Goal: Information Seeking & Learning: Compare options

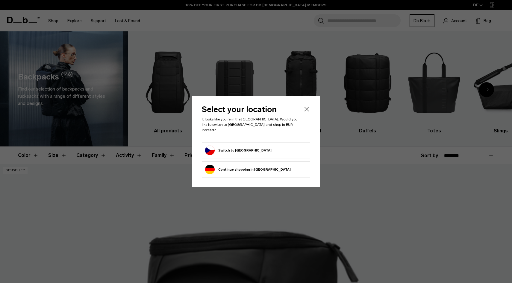
click at [233, 149] on button "Switch to Czechia" at bounding box center [238, 151] width 66 height 10
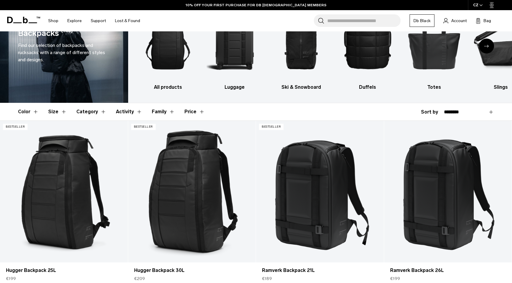
scroll to position [11, 0]
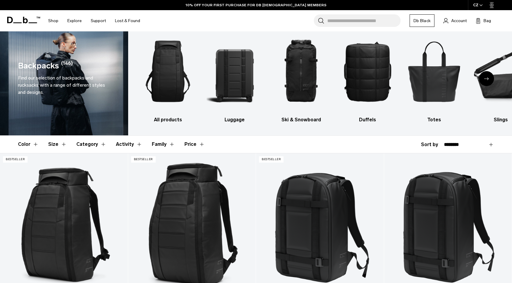
click at [85, 146] on button "Category" at bounding box center [91, 144] width 30 height 17
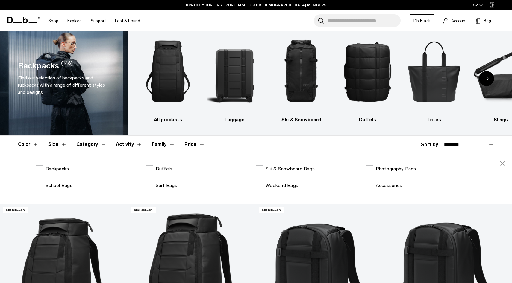
scroll to position [0, 0]
click at [61, 168] on p "Backpacks" at bounding box center [56, 168] width 23 height 7
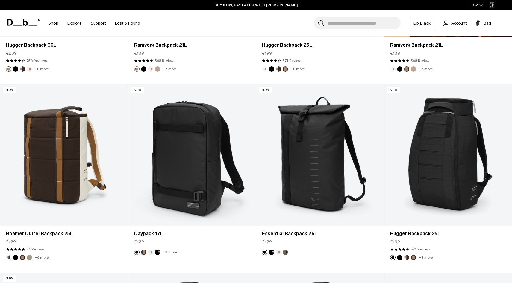
scroll to position [531, 0]
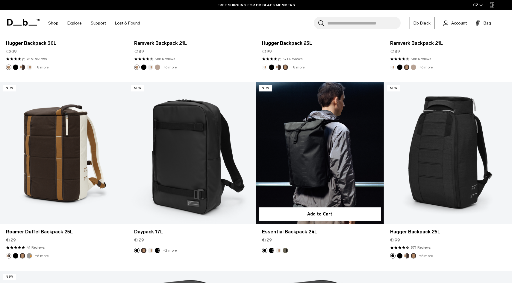
click at [322, 124] on link "Essential Backpack 24L" at bounding box center [320, 153] width 128 height 142
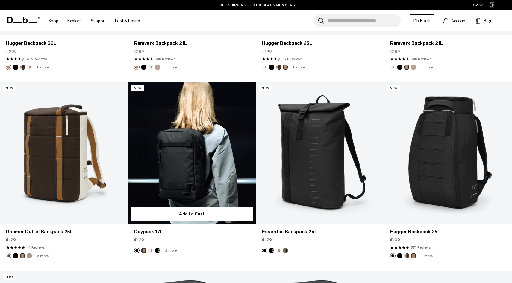
click at [183, 148] on link "Daypack 17L" at bounding box center [192, 153] width 128 height 142
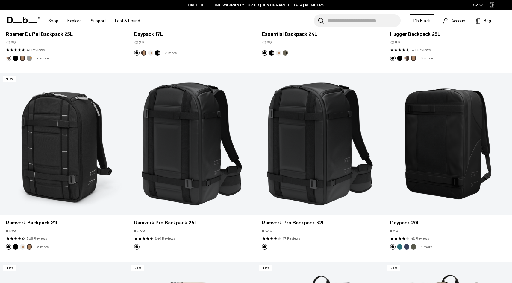
scroll to position [680, 0]
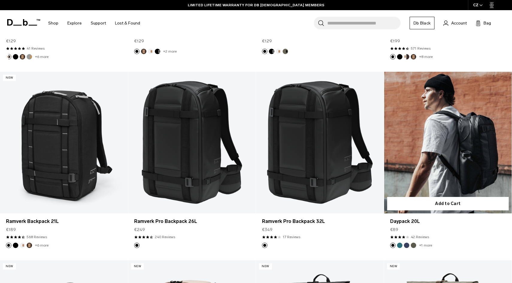
click at [438, 170] on link "Daypack 20L" at bounding box center [448, 143] width 128 height 142
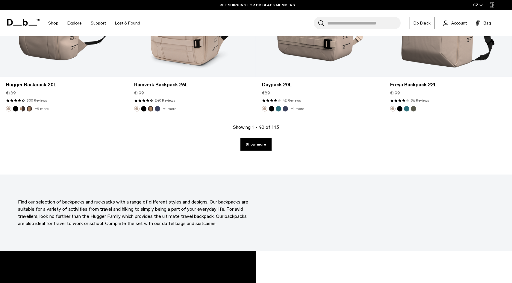
scroll to position [1956, 0]
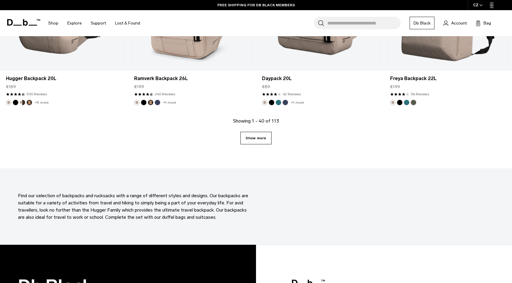
click at [254, 139] on link "Show more" at bounding box center [255, 138] width 31 height 13
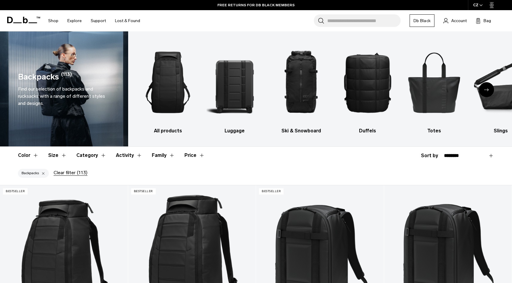
click at [62, 153] on button "Size" at bounding box center [57, 155] width 19 height 17
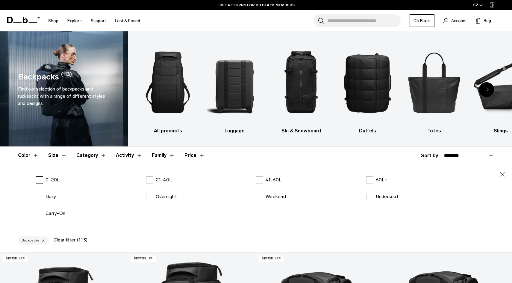
click at [54, 178] on p "0-20L" at bounding box center [52, 180] width 14 height 7
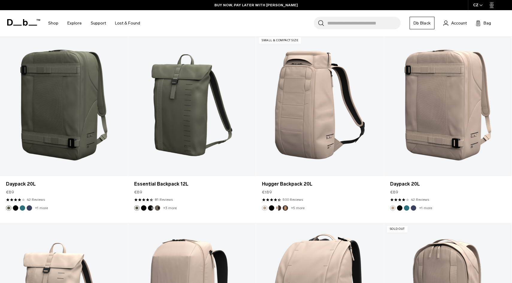
scroll to position [596, 0]
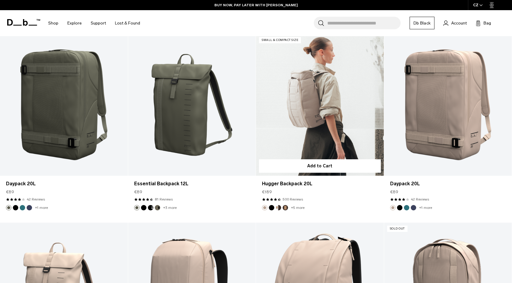
click at [323, 135] on link "Hugger Backpack 20L" at bounding box center [320, 105] width 128 height 142
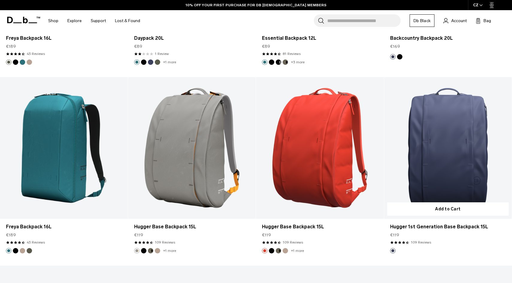
scroll to position [1806, 0]
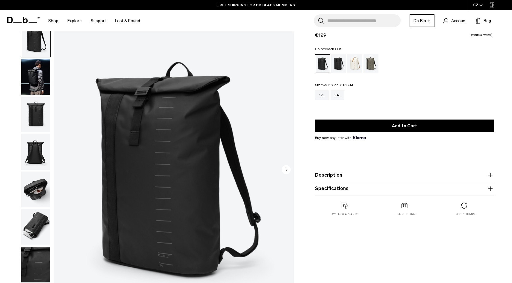
scroll to position [35, 0]
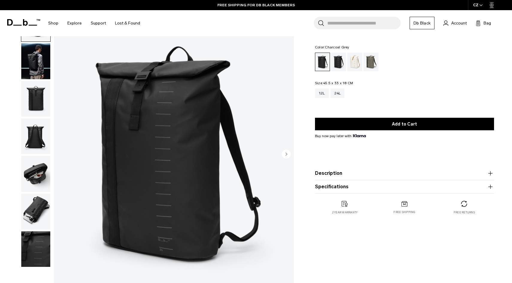
click at [338, 63] on div "Charcoal Grey" at bounding box center [338, 62] width 15 height 19
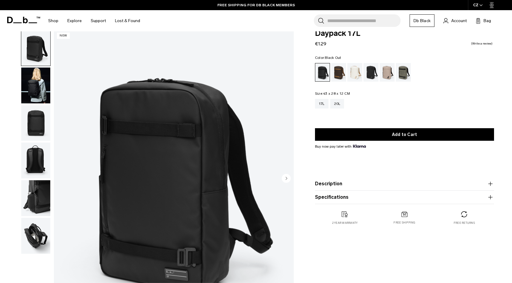
scroll to position [6, 0]
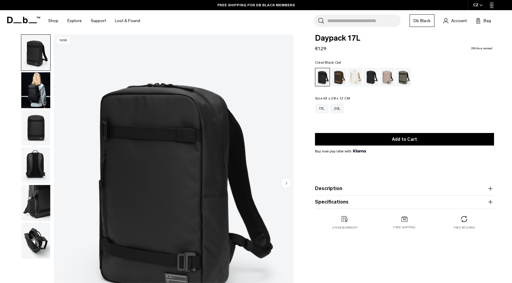
click at [35, 83] on img "button" at bounding box center [35, 90] width 29 height 36
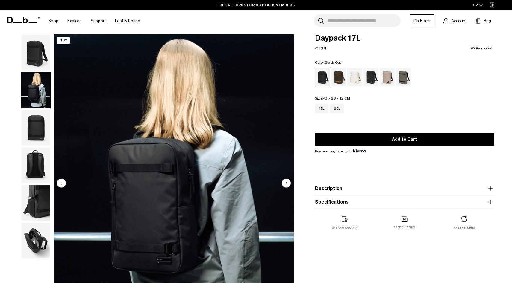
click at [33, 109] on ul at bounding box center [36, 146] width 30 height 225
click at [34, 125] on img "button" at bounding box center [35, 128] width 29 height 36
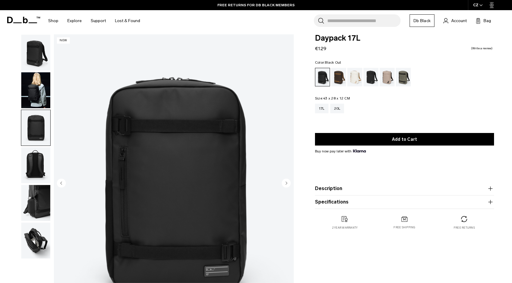
click at [36, 154] on img "button" at bounding box center [35, 166] width 29 height 36
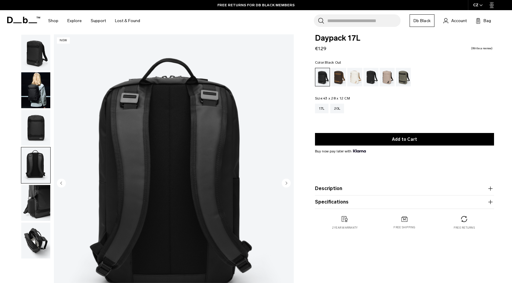
click at [37, 128] on img "button" at bounding box center [35, 128] width 29 height 36
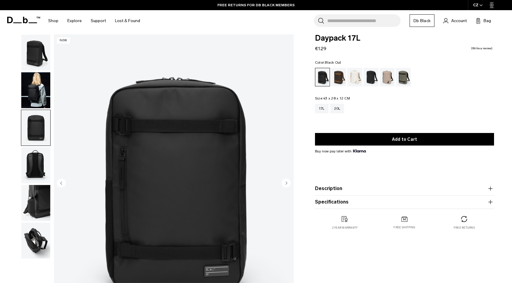
click at [37, 197] on img "button" at bounding box center [35, 203] width 29 height 36
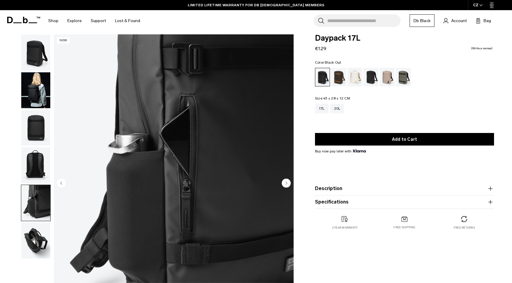
click at [37, 241] on img "button" at bounding box center [35, 241] width 29 height 36
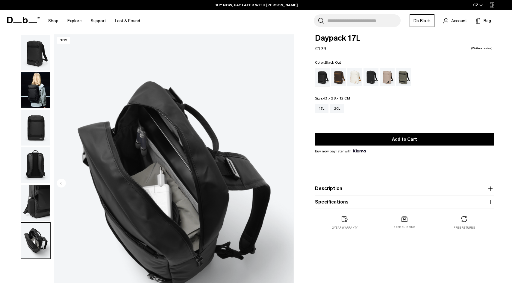
scroll to position [0, 0]
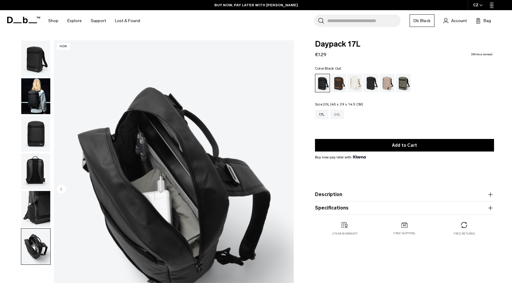
click at [339, 115] on div "20L" at bounding box center [337, 115] width 14 height 10
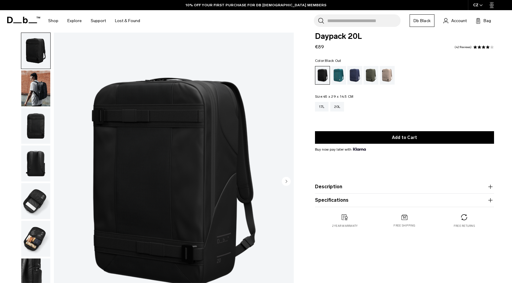
scroll to position [6, 0]
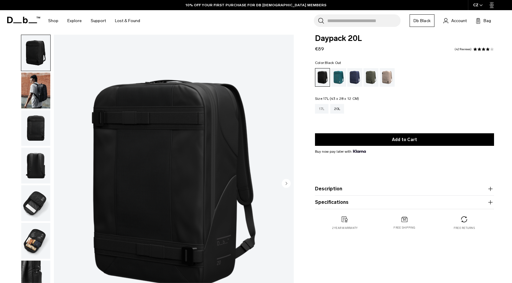
click at [320, 109] on div "17L" at bounding box center [321, 109] width 13 height 10
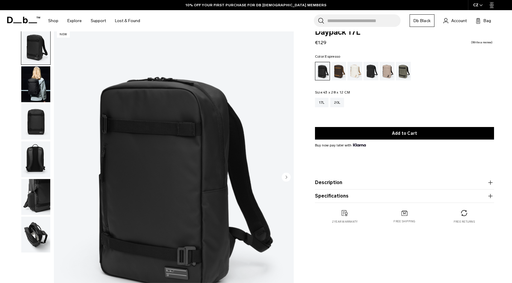
click at [340, 66] on div "Espresso" at bounding box center [338, 71] width 15 height 19
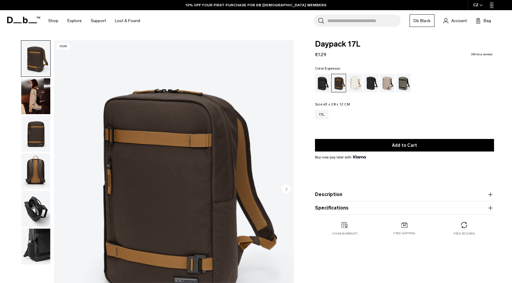
click at [354, 83] on div "Oatmilk" at bounding box center [354, 83] width 15 height 19
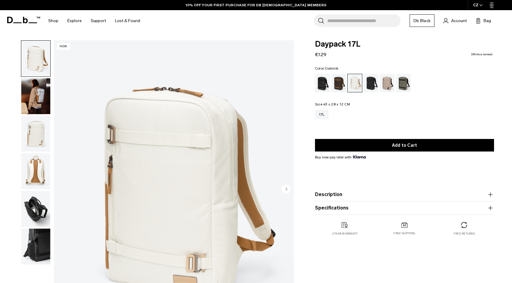
click at [373, 85] on div "Charcoal Grey" at bounding box center [370, 83] width 15 height 19
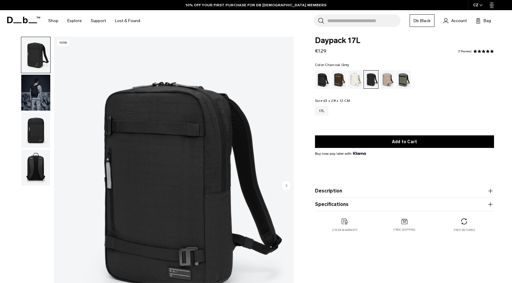
scroll to position [10, 0]
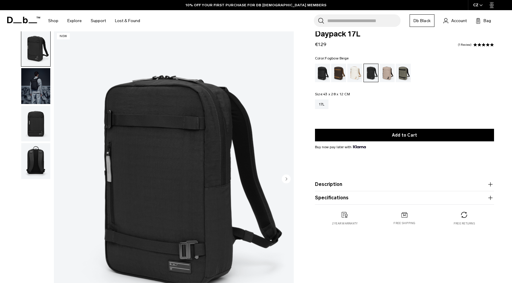
click at [389, 81] on div "Fogbow Beige" at bounding box center [386, 73] width 15 height 19
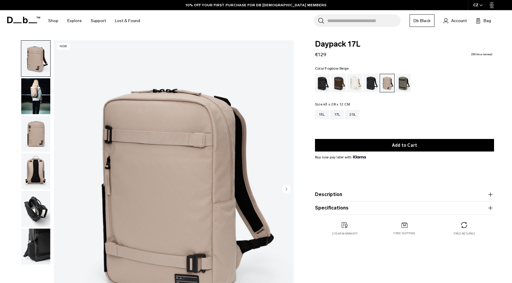
click at [405, 77] on div "Forest Green" at bounding box center [403, 83] width 15 height 19
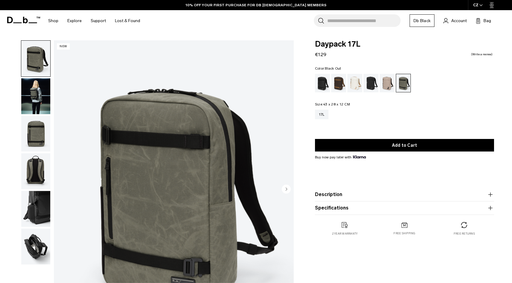
click at [322, 81] on div "Black Out" at bounding box center [322, 83] width 15 height 19
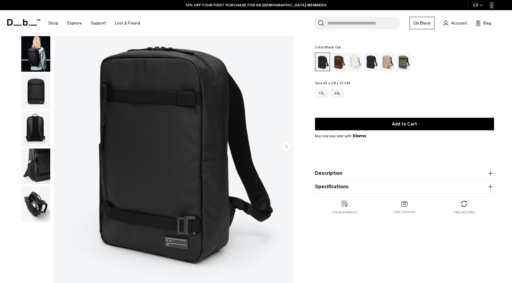
scroll to position [26, 0]
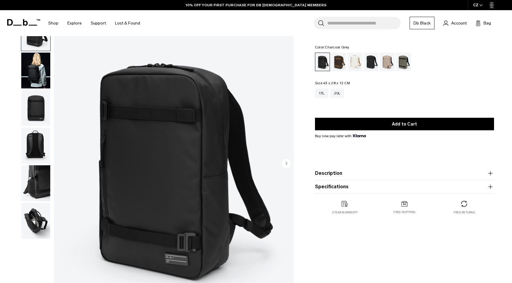
click at [373, 63] on div "Charcoal Grey" at bounding box center [370, 62] width 15 height 19
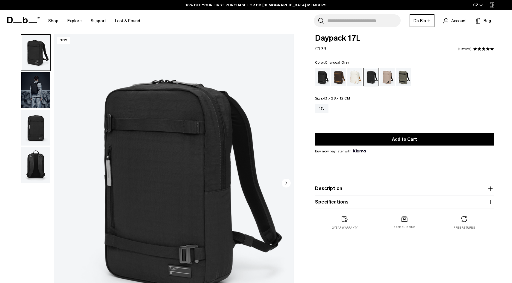
scroll to position [1, 0]
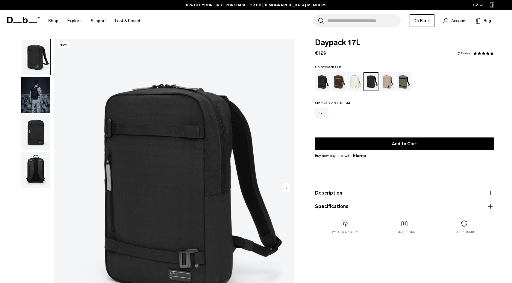
click at [322, 83] on div "Black Out" at bounding box center [322, 81] width 15 height 19
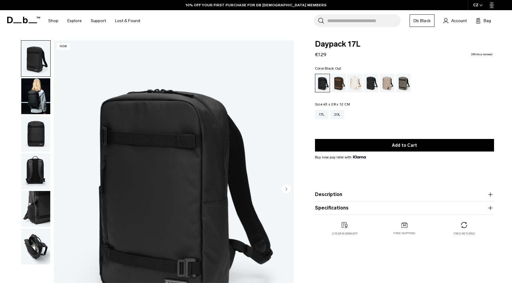
click at [39, 106] on img "button" at bounding box center [35, 96] width 29 height 36
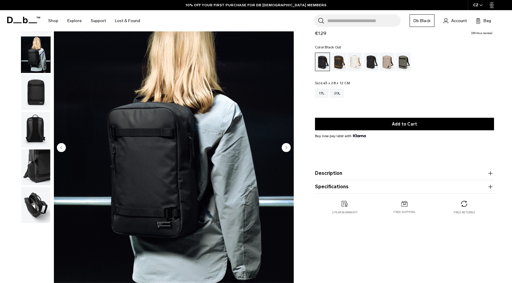
scroll to position [48, 0]
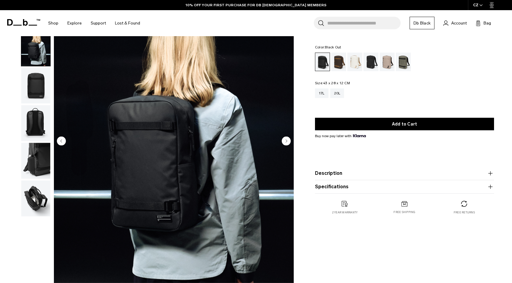
click at [288, 141] on circle "Next slide" at bounding box center [286, 141] width 9 height 9
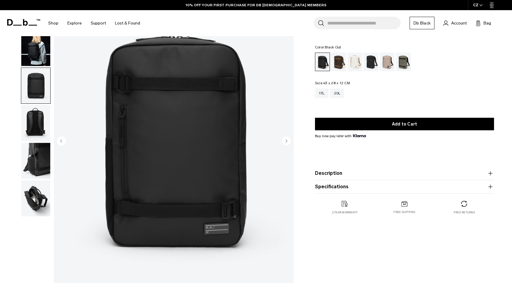
click at [287, 144] on circle "Next slide" at bounding box center [286, 141] width 9 height 9
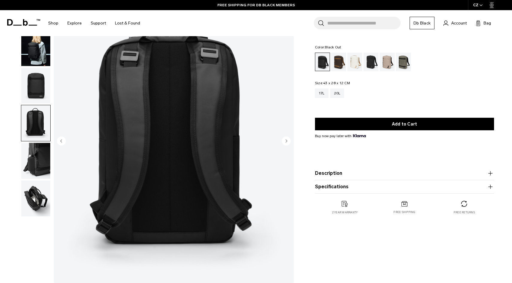
click at [287, 144] on circle "Next slide" at bounding box center [286, 141] width 9 height 9
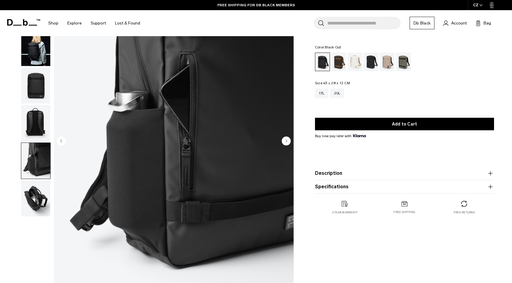
click at [287, 144] on circle "Next slide" at bounding box center [286, 141] width 9 height 9
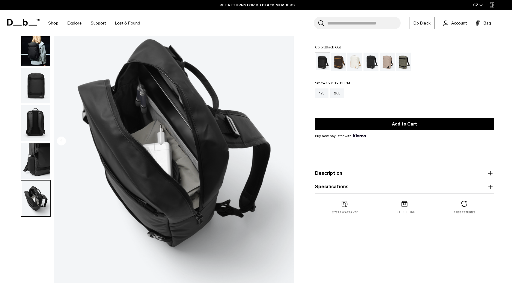
click at [287, 144] on img "6 / 6" at bounding box center [174, 141] width 240 height 299
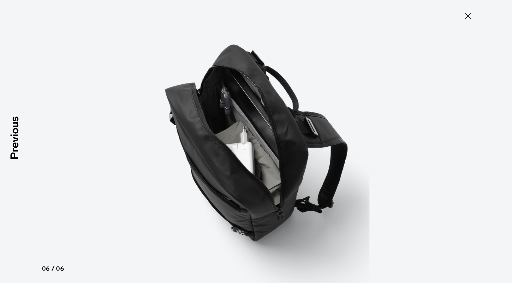
click at [426, 118] on div at bounding box center [256, 141] width 512 height 283
click at [469, 16] on icon at bounding box center [468, 16] width 10 height 10
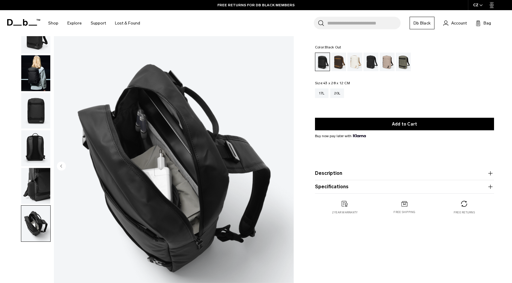
scroll to position [0, 0]
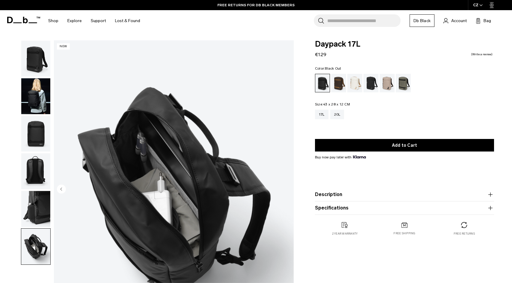
click at [328, 45] on span "Daypack 17L" at bounding box center [404, 44] width 179 height 8
copy div "Daypack 17L"
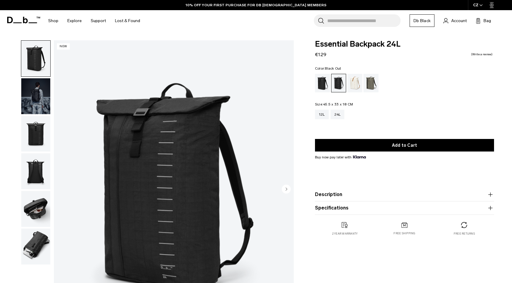
click at [320, 81] on div "Black Out" at bounding box center [322, 83] width 15 height 19
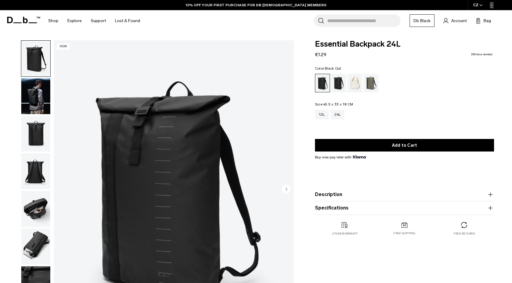
click at [34, 97] on img "button" at bounding box center [35, 96] width 29 height 36
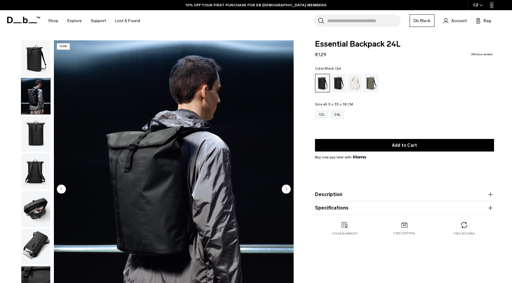
click at [33, 128] on img "button" at bounding box center [35, 134] width 29 height 36
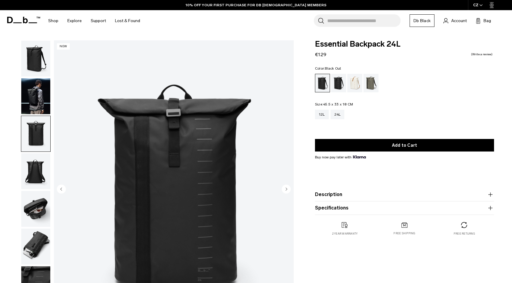
click at [33, 168] on img "button" at bounding box center [35, 171] width 29 height 36
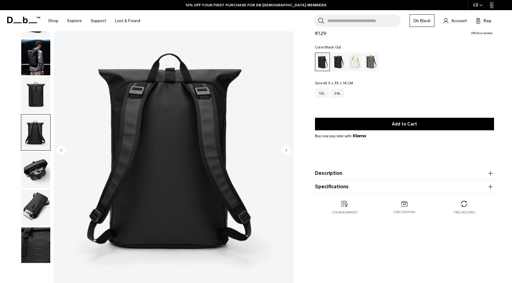
scroll to position [56, 0]
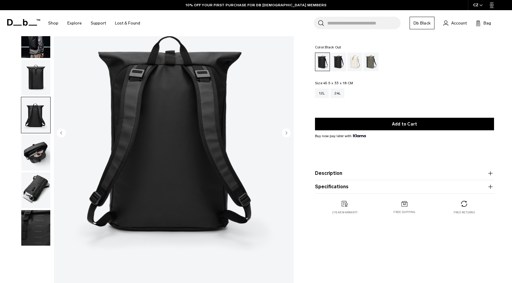
click at [33, 152] on img "button" at bounding box center [35, 153] width 29 height 36
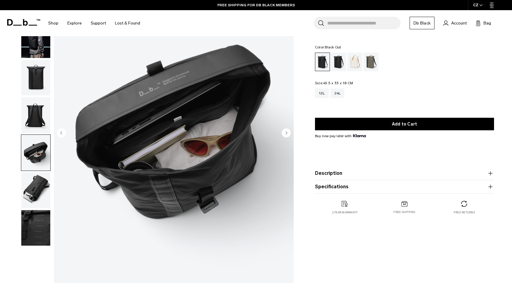
click at [39, 187] on img "button" at bounding box center [35, 191] width 29 height 36
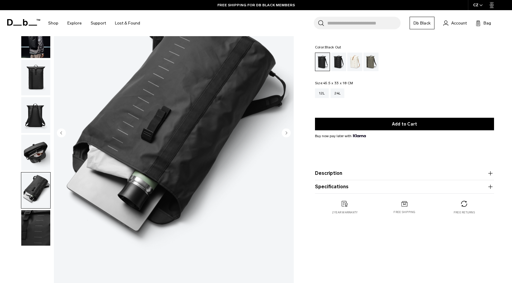
click at [39, 221] on img "button" at bounding box center [35, 228] width 29 height 36
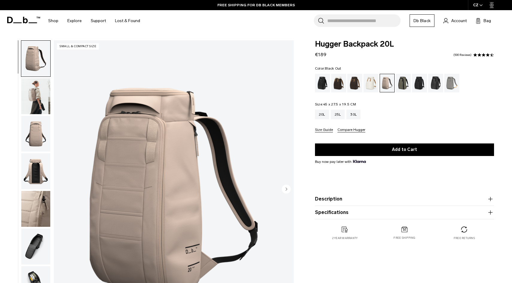
click at [321, 88] on div "Black Out" at bounding box center [322, 83] width 15 height 19
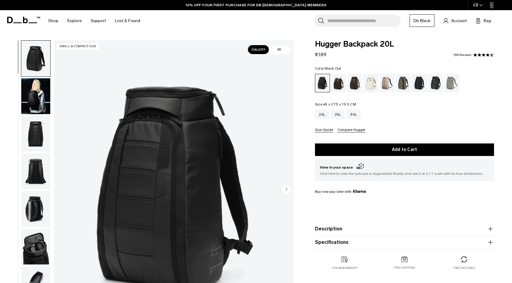
click at [339, 87] on div "Cappuccino" at bounding box center [338, 83] width 15 height 19
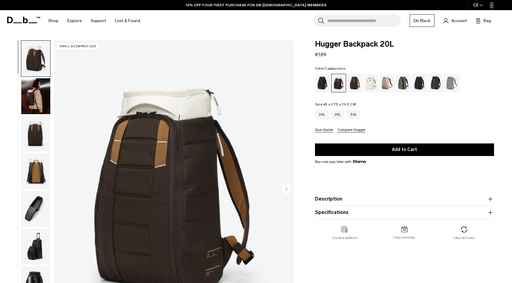
click at [358, 85] on div "Espresso" at bounding box center [354, 83] width 15 height 19
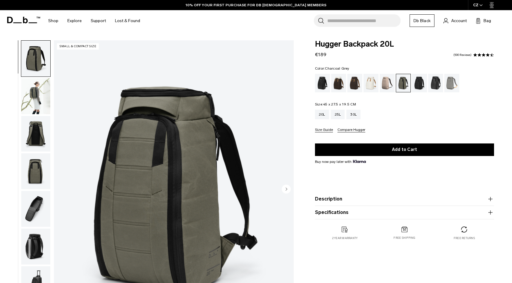
click at [417, 85] on div "Charcoal Grey" at bounding box center [419, 83] width 15 height 19
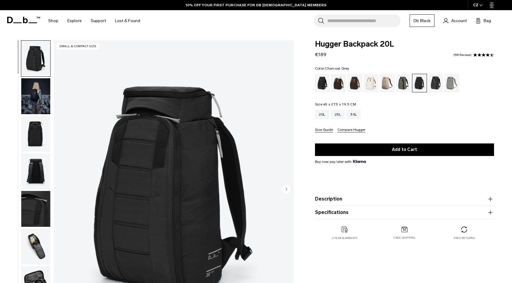
click at [437, 88] on div "Reflective Black" at bounding box center [435, 83] width 15 height 19
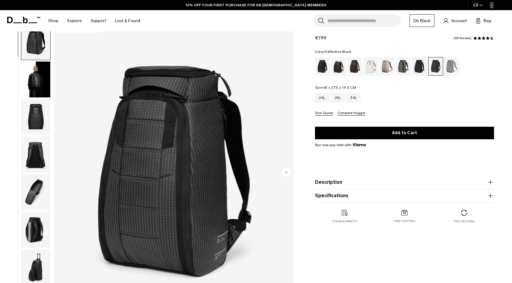
scroll to position [18, 0]
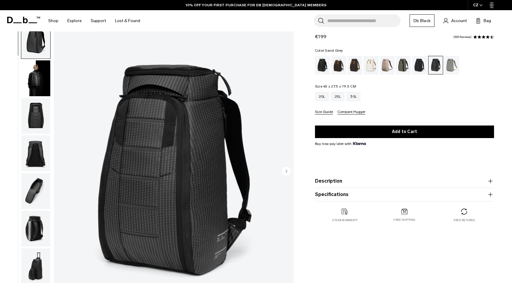
click at [452, 63] on div "Sand Grey" at bounding box center [451, 65] width 15 height 19
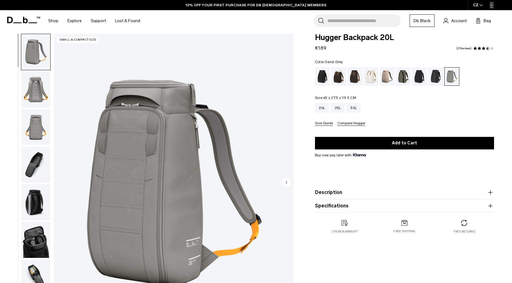
click at [39, 97] on img "button" at bounding box center [35, 90] width 29 height 36
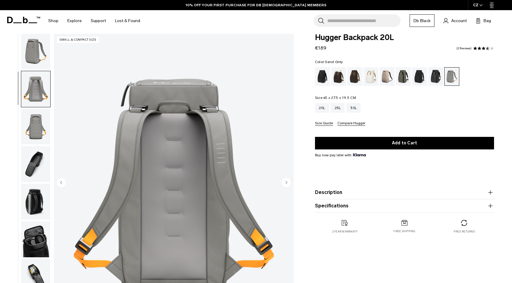
click at [39, 124] on img "button" at bounding box center [35, 127] width 29 height 36
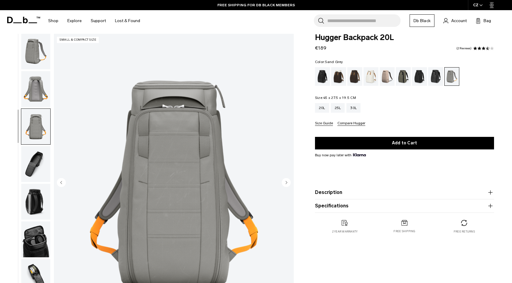
click at [37, 161] on img "button" at bounding box center [35, 164] width 29 height 36
